Goal: Information Seeking & Learning: Learn about a topic

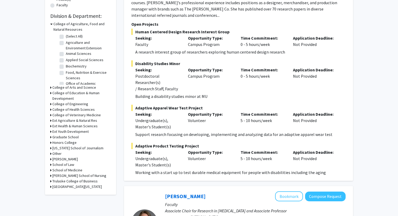
scroll to position [144, 0]
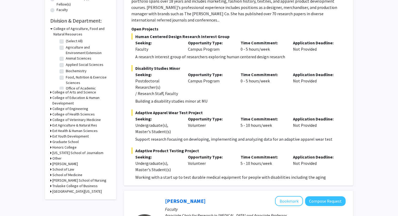
click at [50, 115] on div "Refine By Collaboration Status: Collaboration Status All Faculty/Staff Collabor…" at bounding box center [80, 42] width 71 height 316
click at [51, 114] on icon at bounding box center [50, 115] width 1 height 6
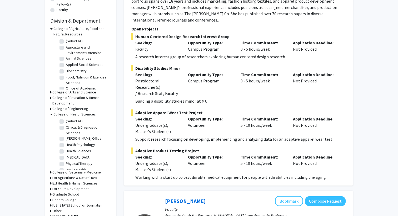
click at [66, 122] on label "(Select All)" at bounding box center [74, 122] width 17 height 6
click at [66, 122] on input "(Select All)" at bounding box center [67, 120] width 3 height 3
checkbox input "true"
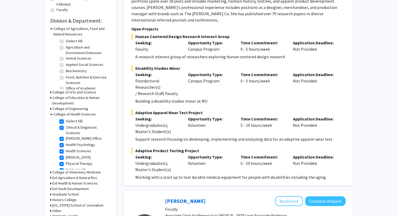
checkbox input "true"
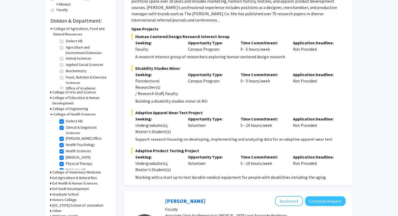
checkbox input "true"
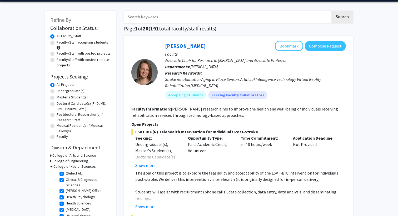
scroll to position [18, 0]
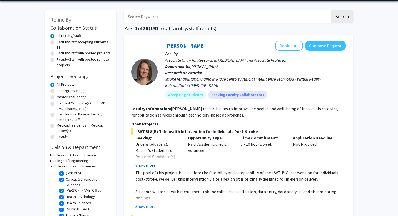
click at [149, 167] on button "Show more" at bounding box center [145, 165] width 20 height 6
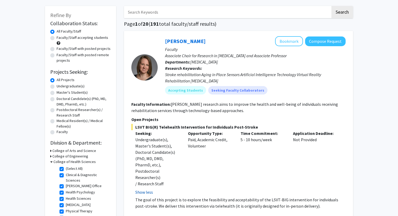
scroll to position [23, 0]
